Goal: Navigation & Orientation: Find specific page/section

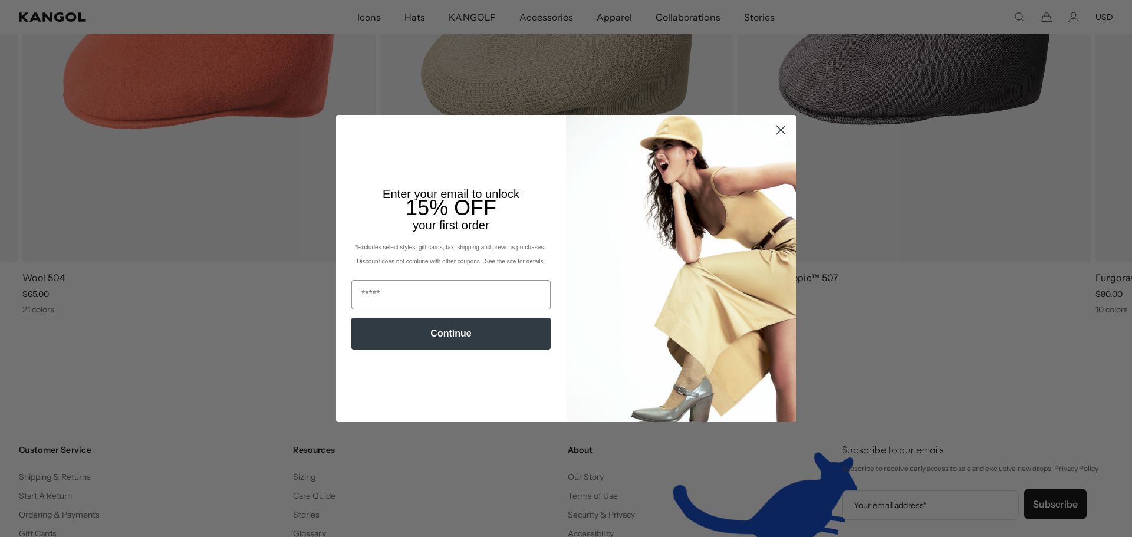
scroll to position [0, 243]
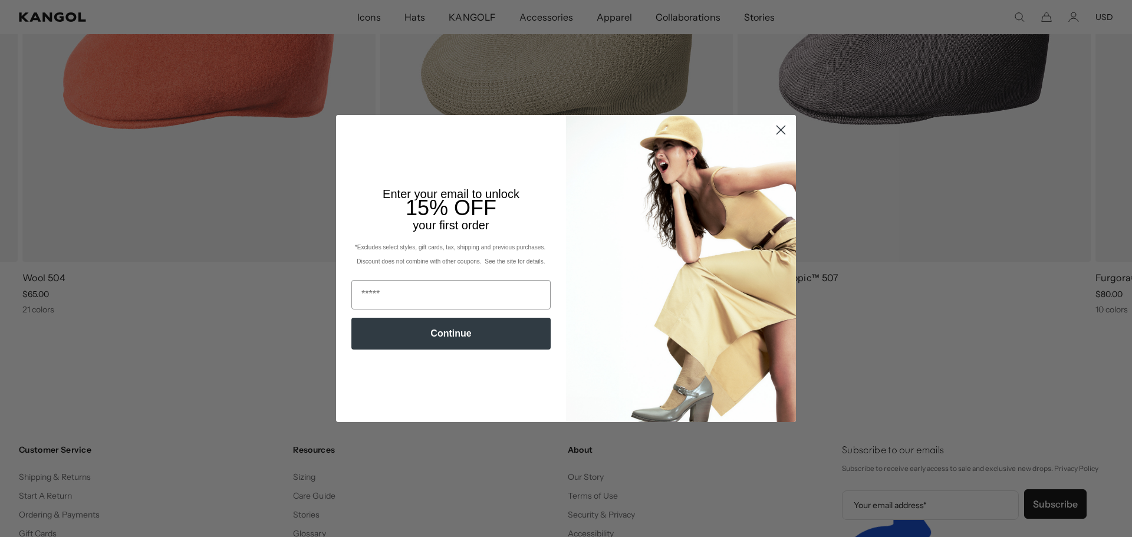
click at [771, 140] on circle "Close dialog" at bounding box center [780, 129] width 19 height 19
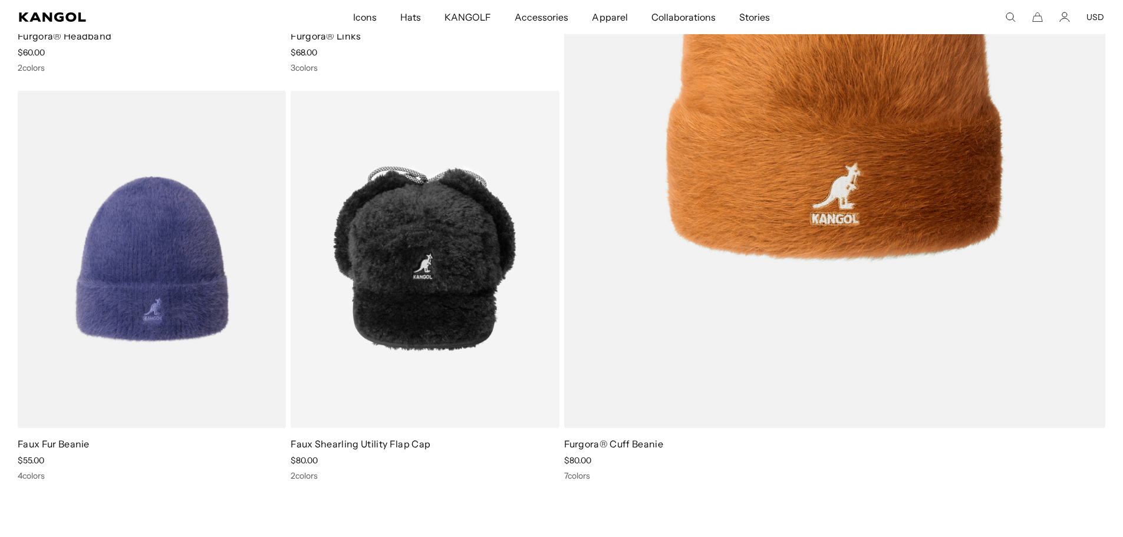
scroll to position [15189, 0]
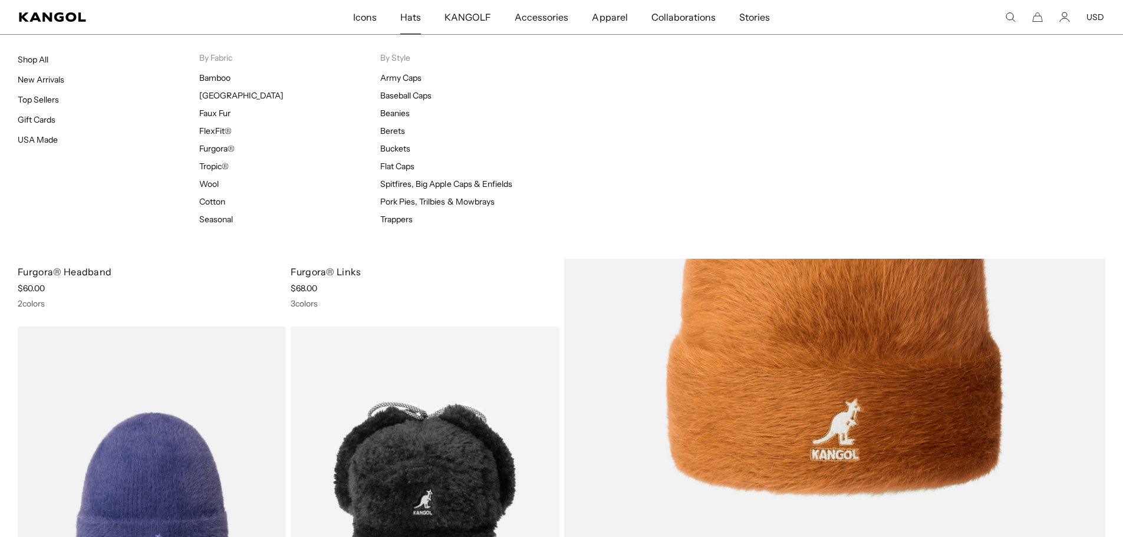
click at [410, 10] on span "Hats" at bounding box center [410, 17] width 21 height 34
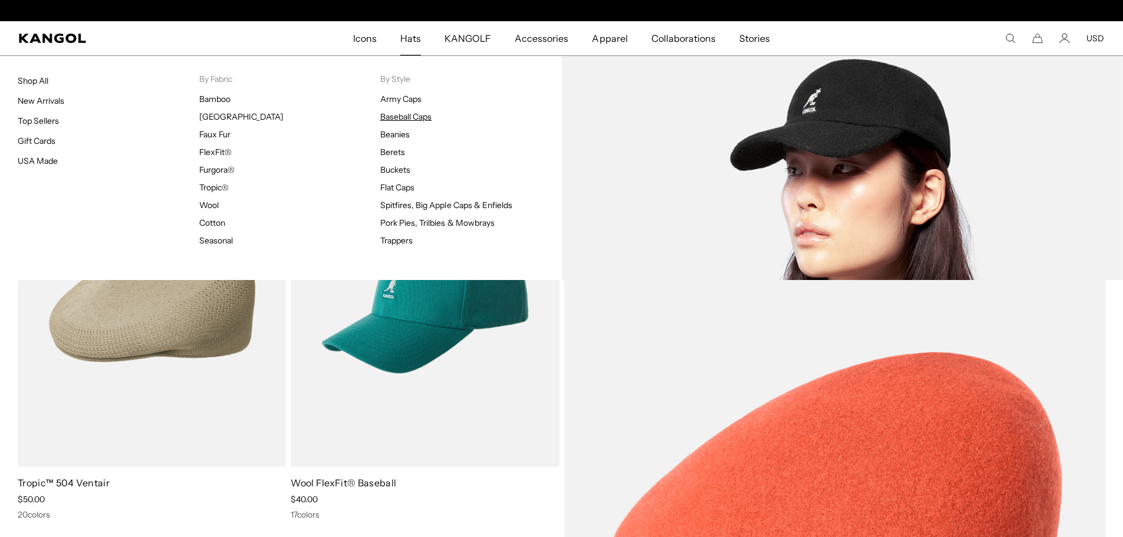
scroll to position [0, 243]
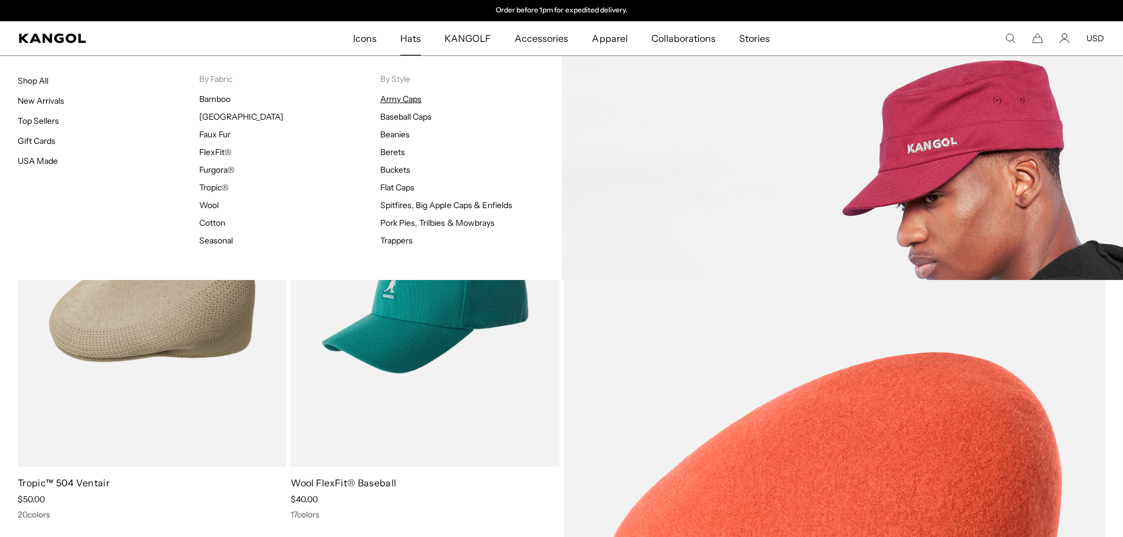
click at [410, 98] on link "Army Caps" at bounding box center [400, 99] width 41 height 11
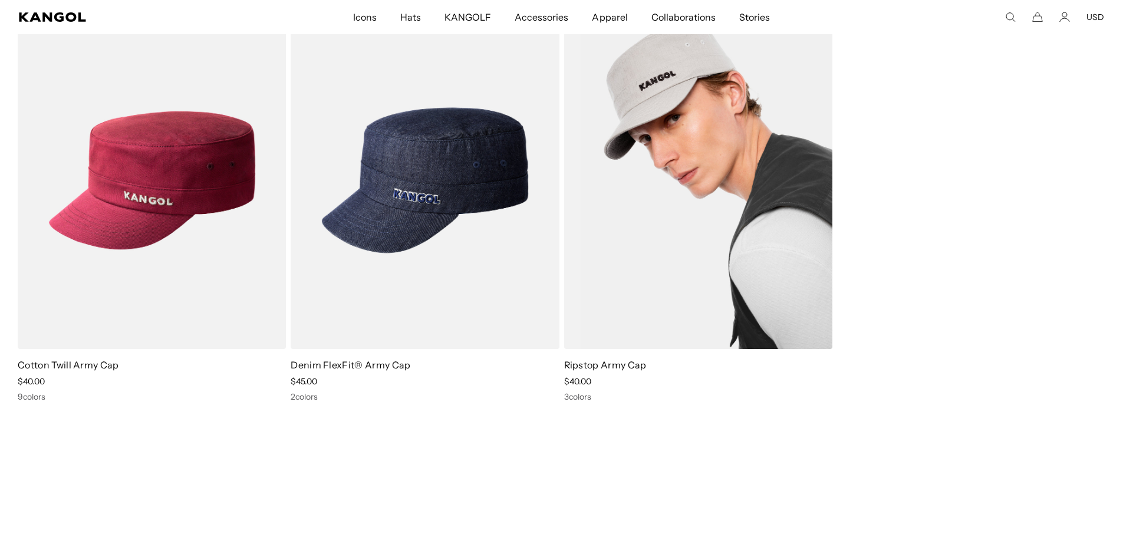
scroll to position [0, 243]
